Goal: Task Accomplishment & Management: Complete application form

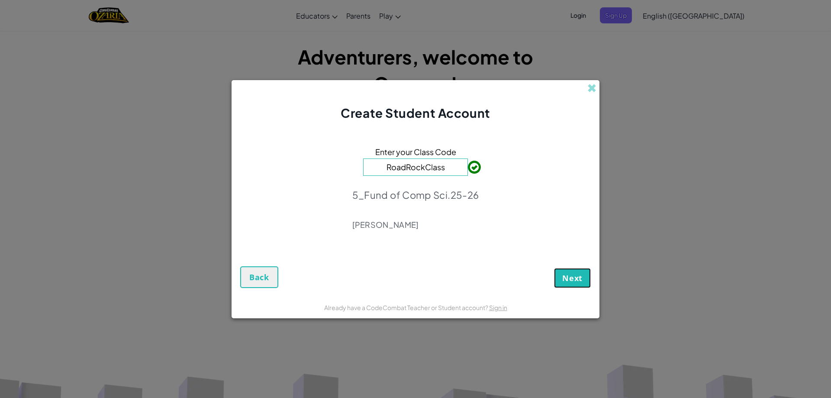
click at [560, 275] on button "Next" at bounding box center [572, 278] width 37 height 20
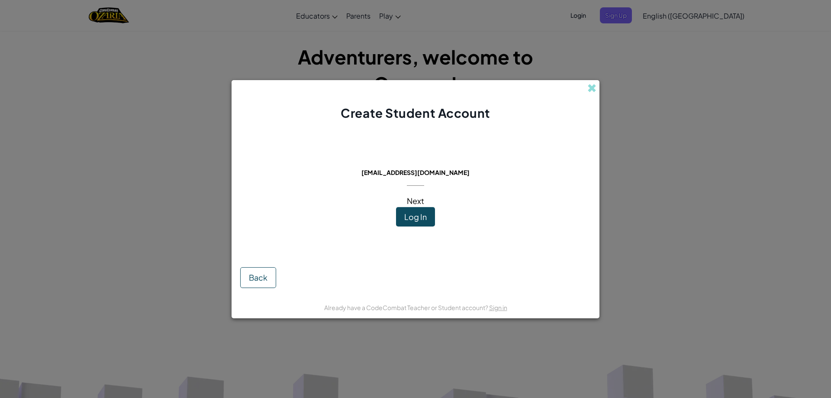
click at [421, 230] on div "This email is already in use: [EMAIL_ADDRESS][DOMAIN_NAME] Next Log In" at bounding box center [415, 190] width 122 height 121
click at [416, 222] on button "Log In" at bounding box center [415, 217] width 39 height 20
